Goal: Book appointment/travel/reservation

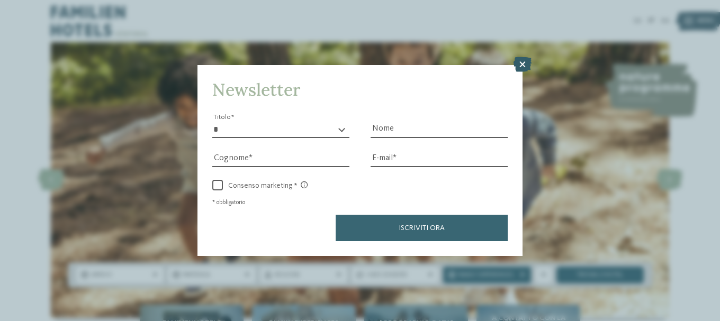
click at [524, 66] on icon at bounding box center [523, 64] width 18 height 15
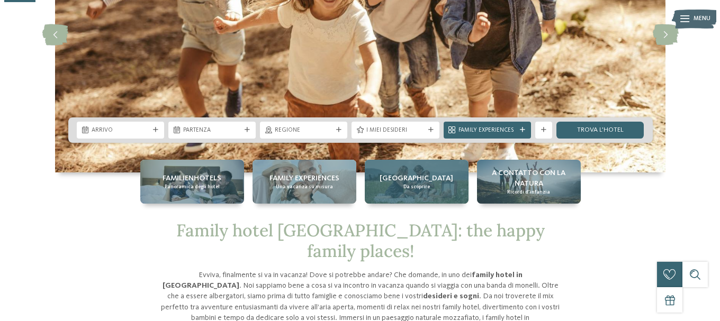
scroll to position [159, 0]
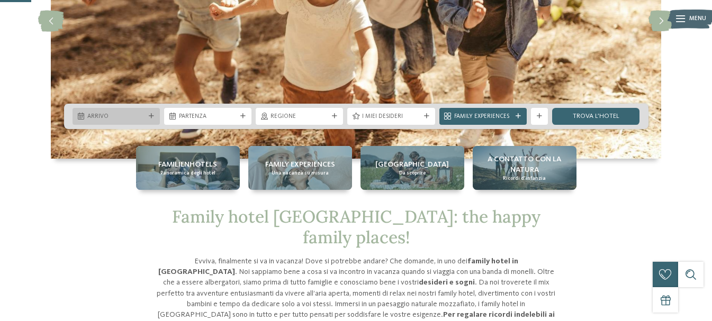
click at [148, 119] on div "Arrivo" at bounding box center [116, 116] width 87 height 17
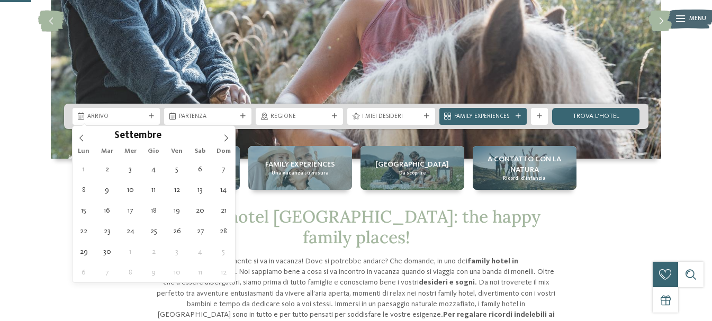
drag, startPoint x: 226, startPoint y: 140, endPoint x: 212, endPoint y: 142, distance: 13.4
click at [224, 138] on icon at bounding box center [225, 137] width 7 height 7
type div "01.09.2025"
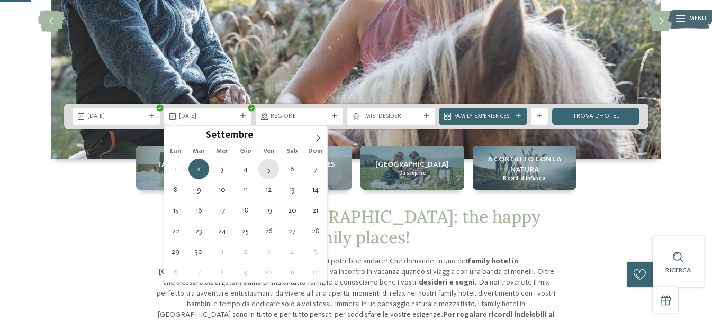
type div "05.09.2025"
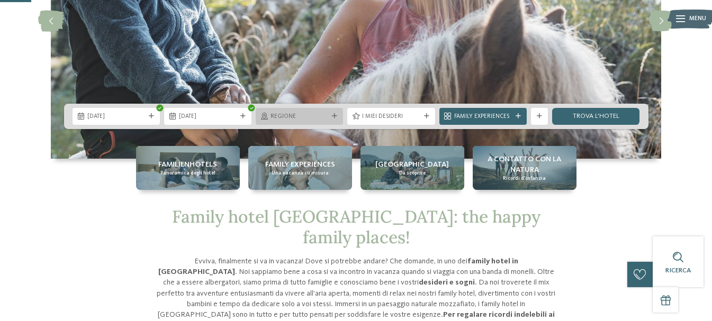
click at [317, 113] on span "Regione" at bounding box center [300, 117] width 58 height 8
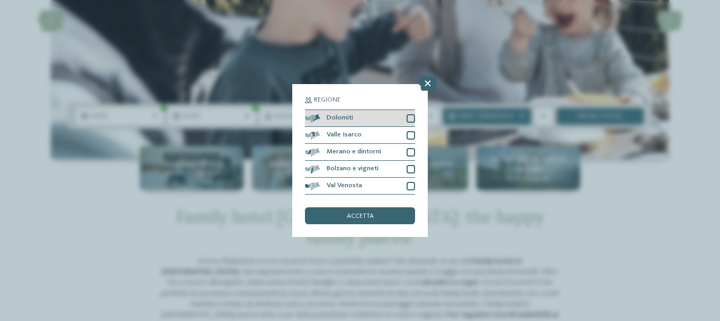
click at [407, 116] on div at bounding box center [411, 118] width 8 height 8
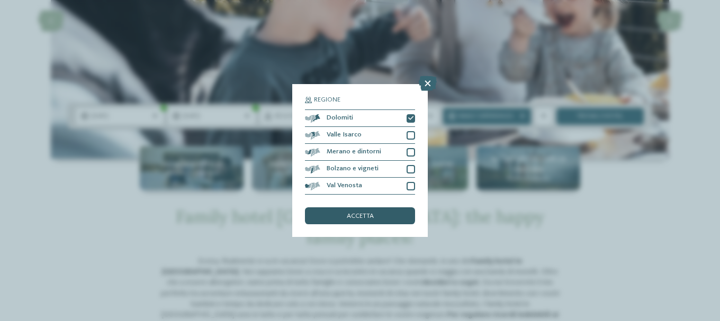
click at [368, 213] on span "accetta" at bounding box center [360, 216] width 27 height 7
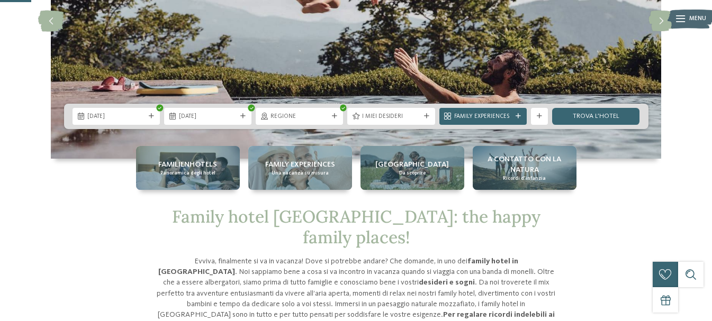
click at [392, 115] on span "I miei desideri" at bounding box center [391, 117] width 58 height 8
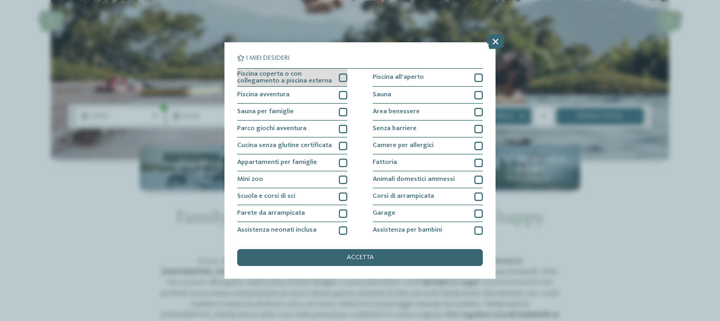
click at [339, 78] on div at bounding box center [343, 78] width 8 height 8
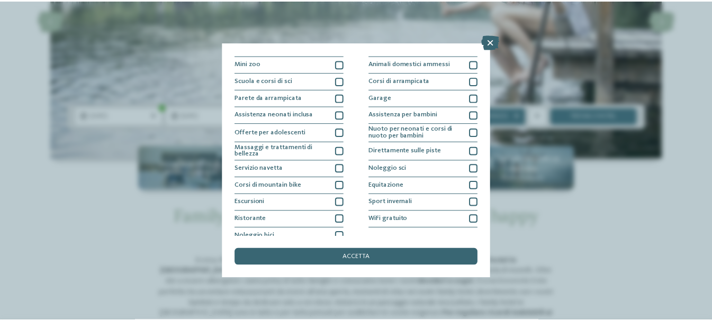
scroll to position [124, 0]
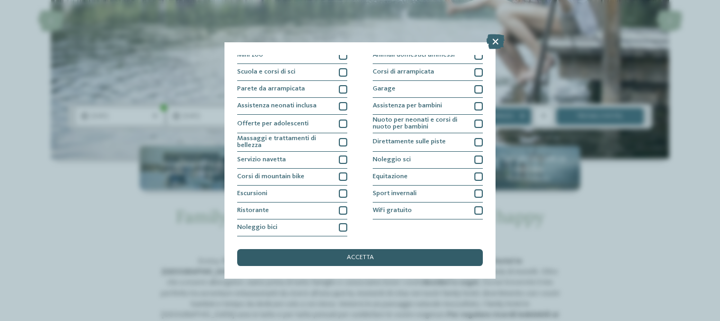
click at [362, 256] on span "accetta" at bounding box center [360, 258] width 27 height 7
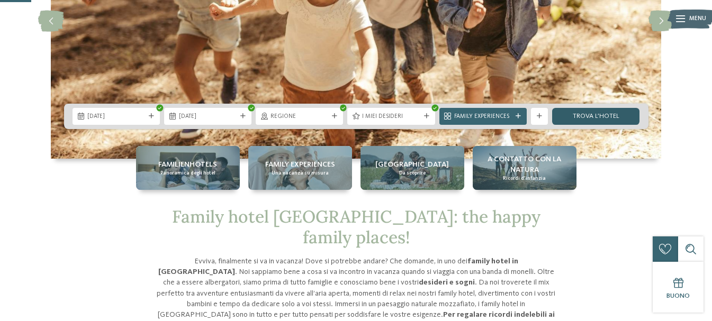
click at [581, 114] on link "trova l’hotel" at bounding box center [595, 116] width 87 height 17
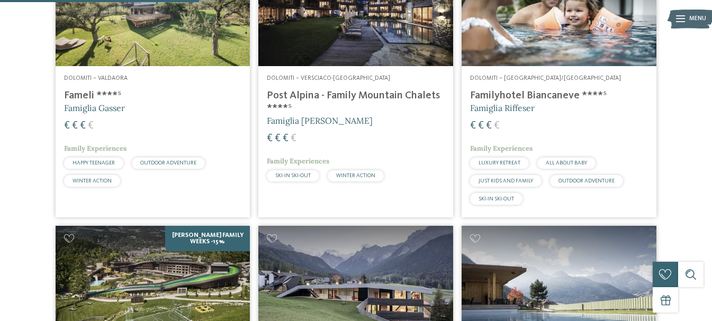
scroll to position [315, 0]
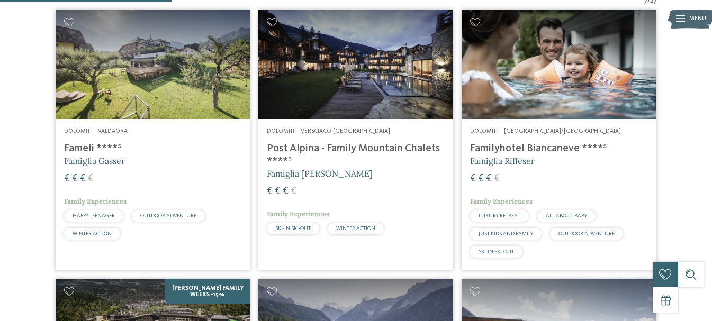
click at [495, 156] on span "Famiglia Riffeser" at bounding box center [502, 161] width 65 height 11
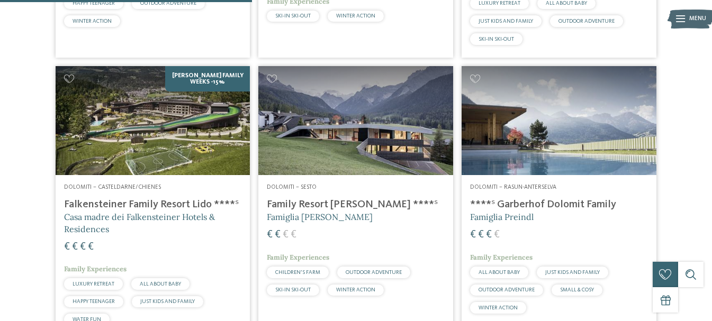
scroll to position [530, 0]
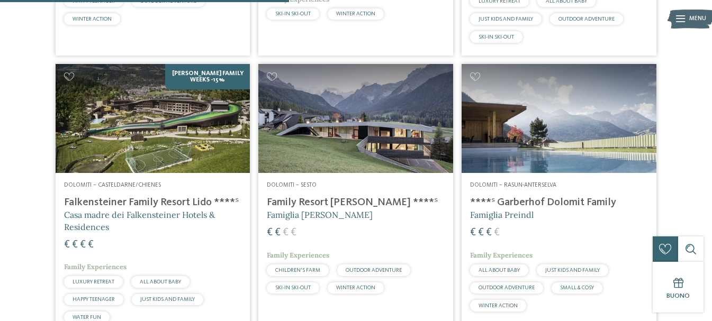
click at [330, 203] on h4 "Family Resort [PERSON_NAME] ****ˢ" at bounding box center [356, 202] width 178 height 13
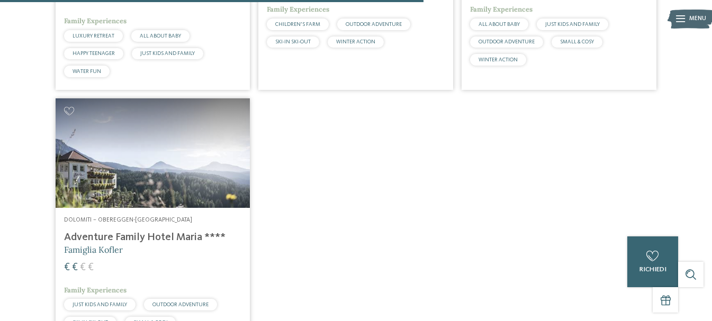
scroll to position [794, 0]
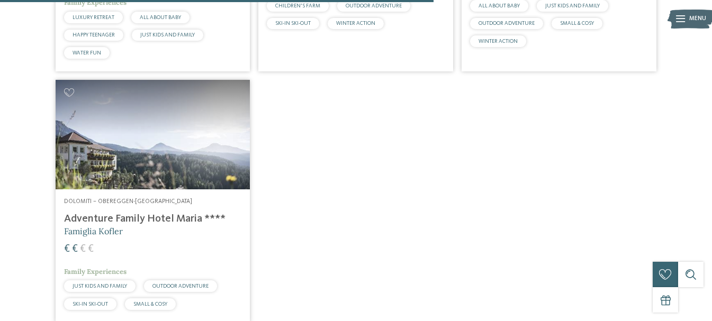
click at [148, 158] on img at bounding box center [153, 135] width 195 height 110
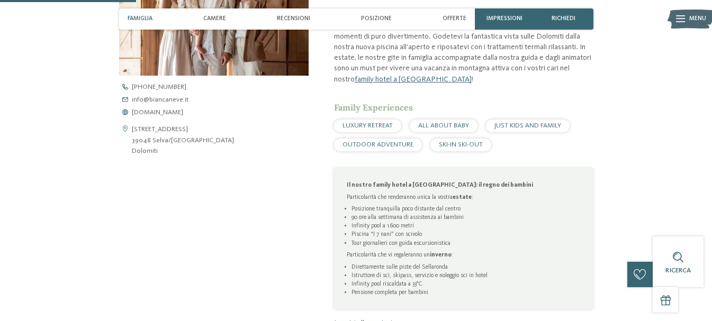
scroll to position [371, 0]
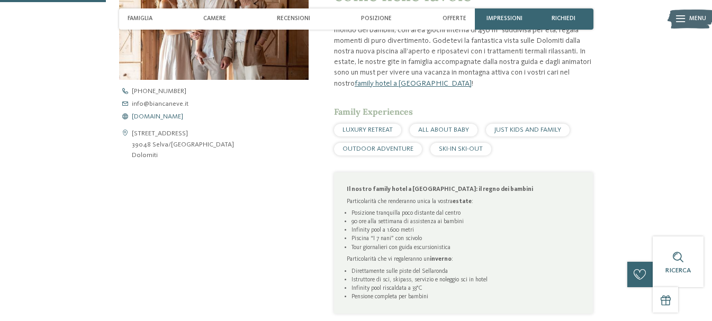
click at [148, 116] on span "www.biancaneve.it" at bounding box center [157, 117] width 51 height 7
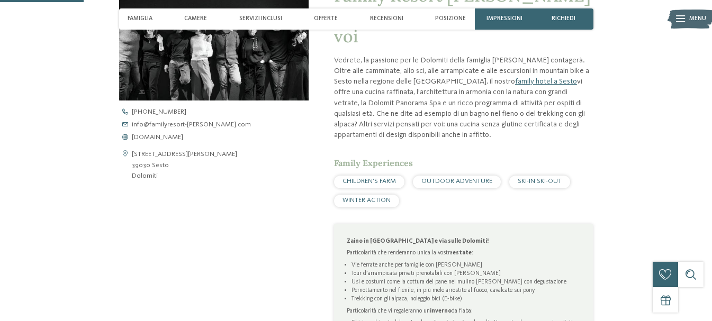
scroll to position [371, 0]
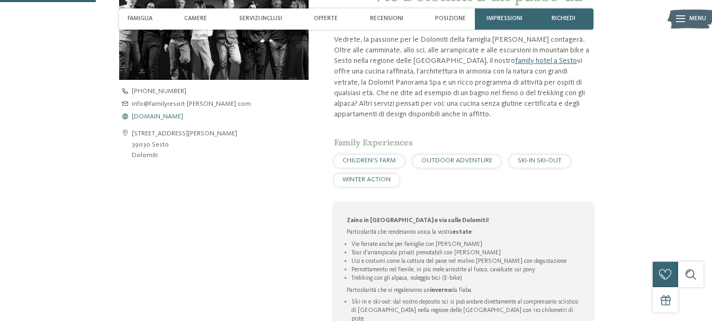
click at [165, 115] on span "www.familyresort-rainer.com" at bounding box center [157, 117] width 51 height 7
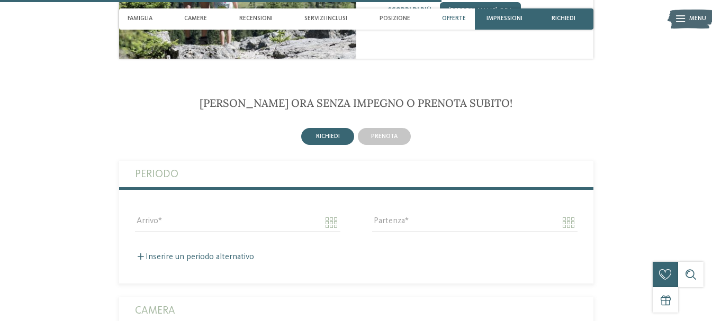
scroll to position [1694, 0]
